Goal: Navigation & Orientation: Find specific page/section

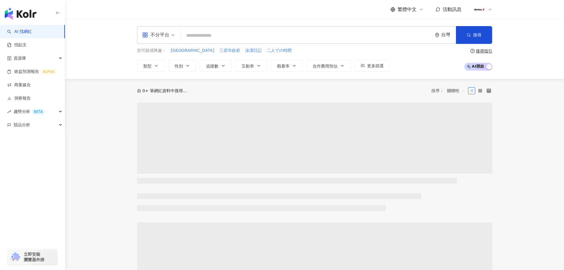
click at [488, 7] on icon at bounding box center [490, 9] width 5 height 5
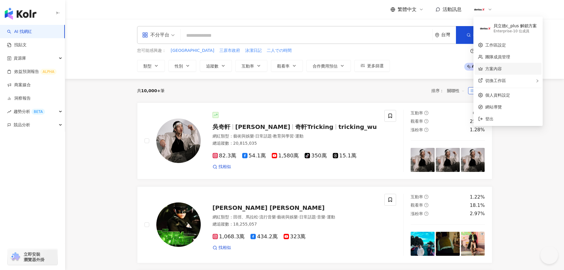
click at [496, 68] on link "方案內容" at bounding box center [493, 68] width 17 height 5
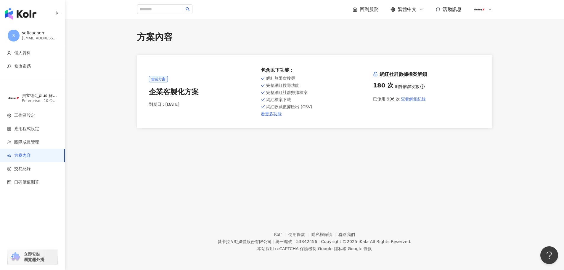
click at [408, 99] on span "查看解鎖紀錄" at bounding box center [413, 99] width 25 height 5
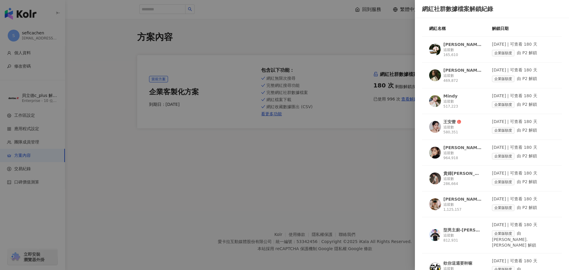
click at [268, 153] on div at bounding box center [284, 135] width 569 height 270
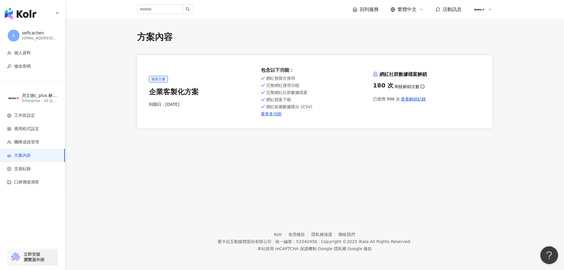
click at [488, 9] on icon at bounding box center [490, 9] width 5 height 5
click at [510, 59] on link "團隊成員管理" at bounding box center [497, 56] width 25 height 5
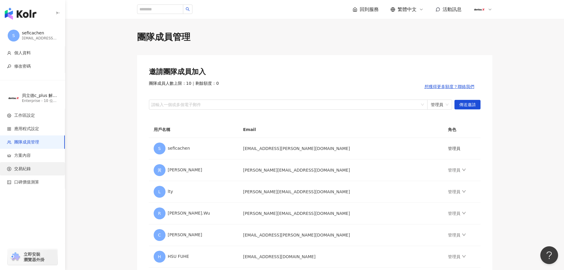
click at [26, 169] on span "交易紀錄" at bounding box center [22, 169] width 17 height 6
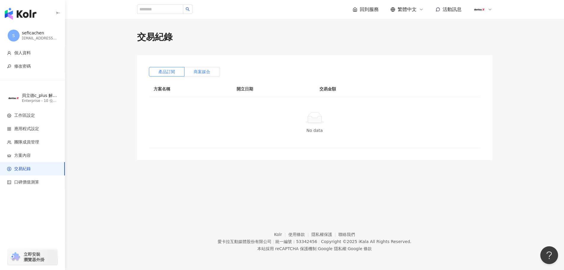
click at [202, 73] on span "商案媒合" at bounding box center [202, 71] width 17 height 5
click at [30, 115] on span "工作區設定" at bounding box center [24, 116] width 21 height 6
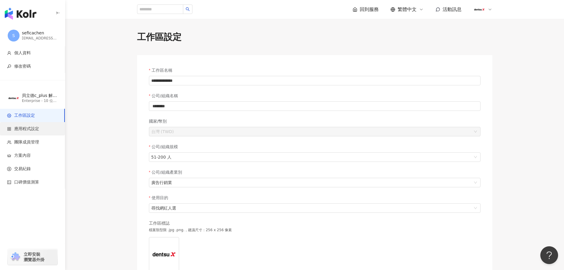
click at [28, 126] on span "應用程式設定" at bounding box center [26, 129] width 25 height 6
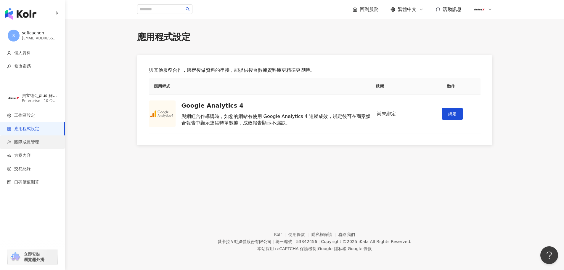
click at [29, 141] on span "團隊成員管理" at bounding box center [26, 142] width 25 height 6
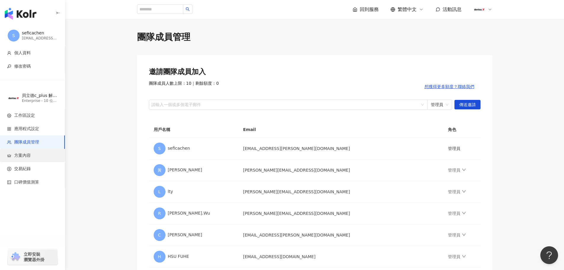
click at [26, 158] on li "方案內容" at bounding box center [32, 155] width 65 height 13
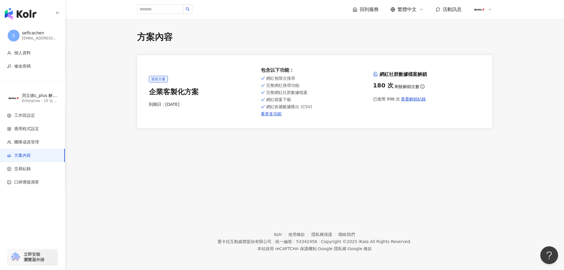
click at [73, 162] on div "方案內容 當前方案 企業客製化方案 到期日： [DATE] 包含以下功能 ： 網紅無限次搜尋 完整網紅搜尋功能 完整網紅社群數據檔案 網紅檔案下載 網紅收藏數…" at bounding box center [314, 111] width 499 height 185
click at [487, 190] on div "方案內容 當前方案 企業客製化方案 到期日： [DATE] 包含以下功能 ： 網紅無限次搜尋 完整網紅搜尋功能 完整網紅社群數據檔案 網紅檔案下載 網紅收藏數…" at bounding box center [314, 111] width 499 height 185
click at [538, 148] on div "方案內容 當前方案 企業客製化方案 到期日： [DATE] 包含以下功能 ： 網紅無限次搜尋 完整網紅搜尋功能 完整網紅社群數據檔案 網紅檔案下載 網紅收藏數…" at bounding box center [314, 111] width 499 height 185
